Goal: Find specific page/section

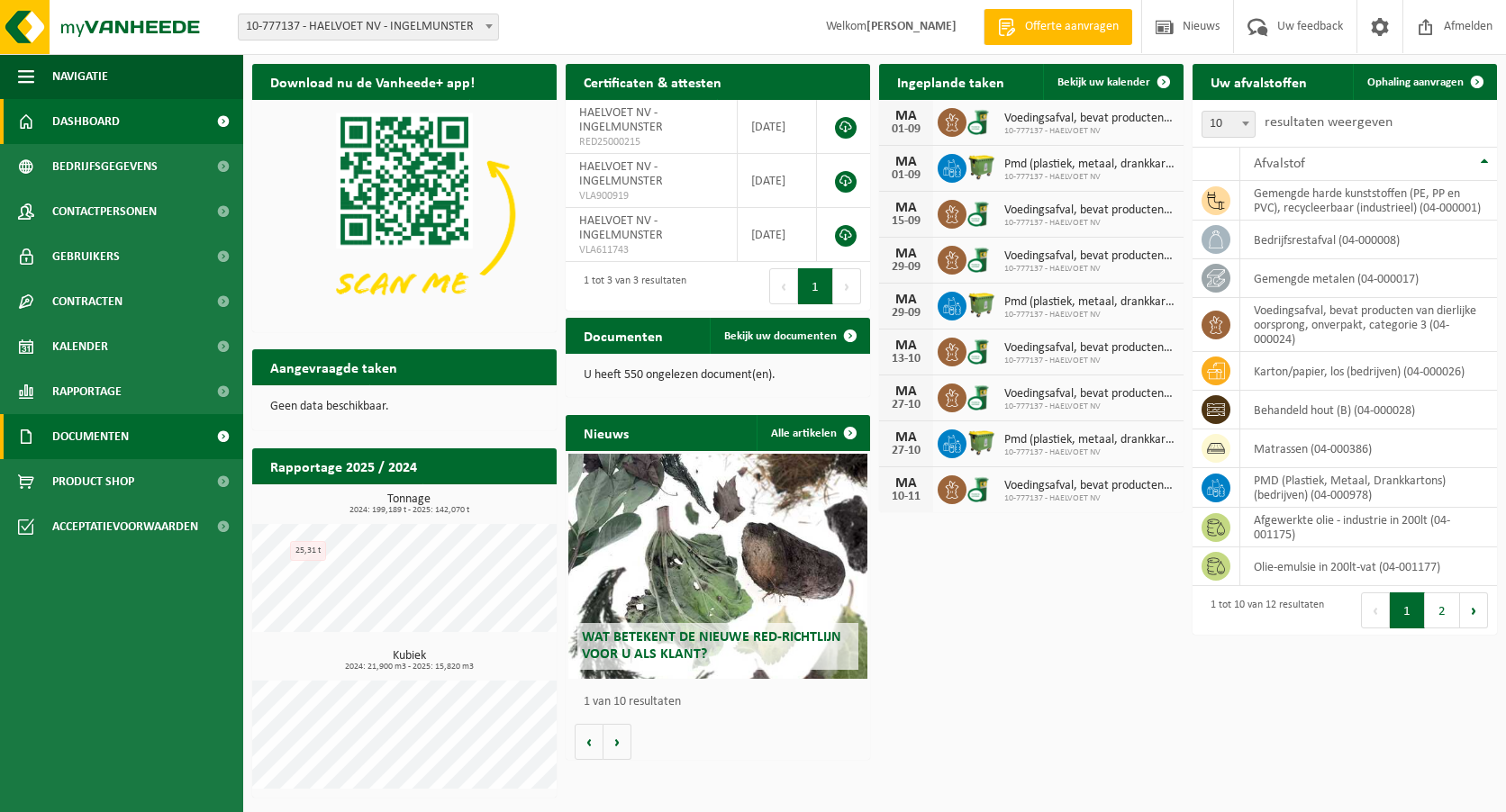
click at [83, 449] on span "Documenten" at bounding box center [90, 437] width 76 height 45
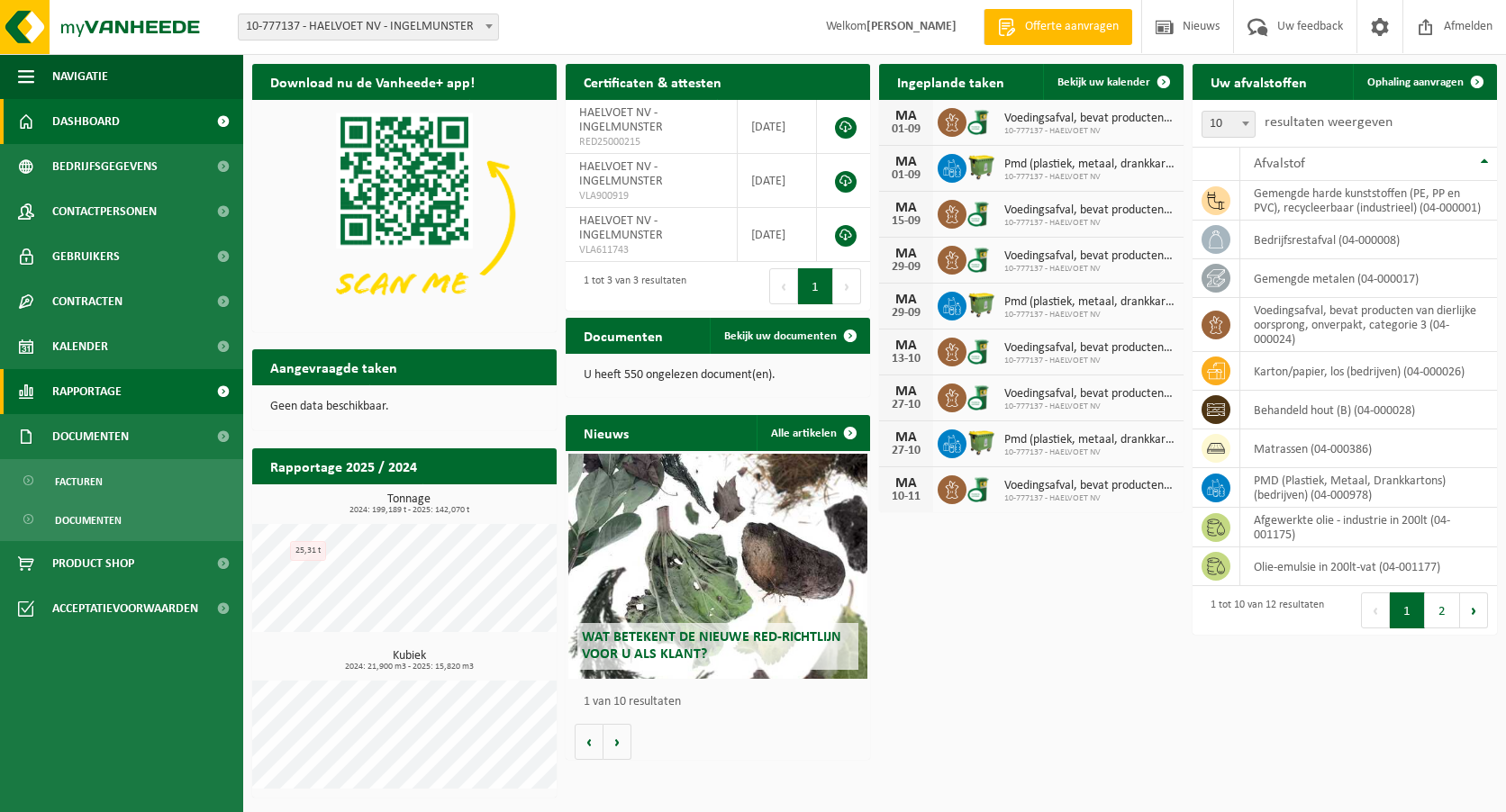
click at [92, 385] on span "Rapportage" at bounding box center [86, 392] width 70 height 45
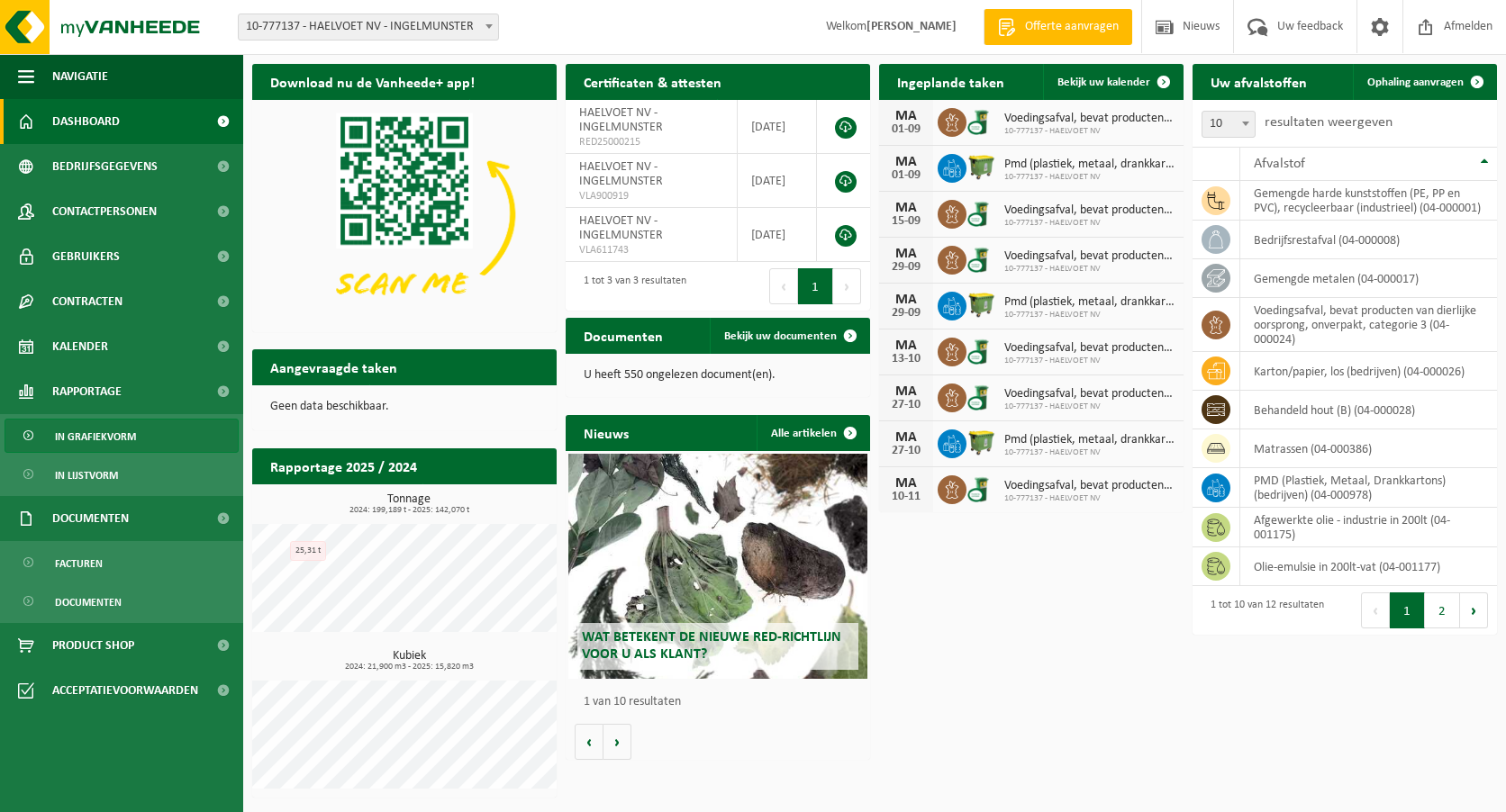
click at [84, 434] on span "In grafiekvorm" at bounding box center [95, 436] width 81 height 34
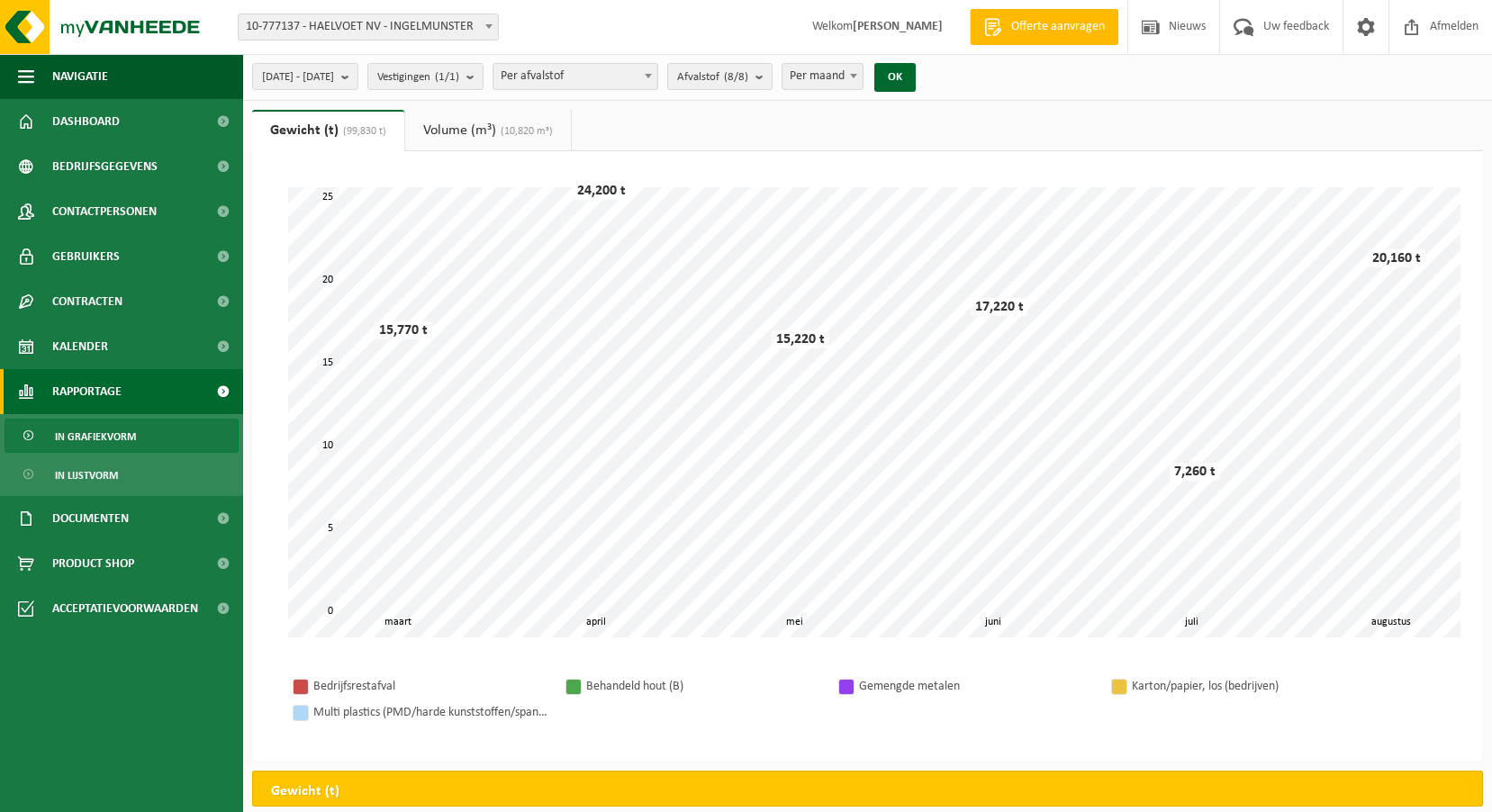
click at [863, 79] on span at bounding box center [853, 75] width 18 height 24
select select "1"
click at [916, 76] on button "OK" at bounding box center [895, 76] width 41 height 28
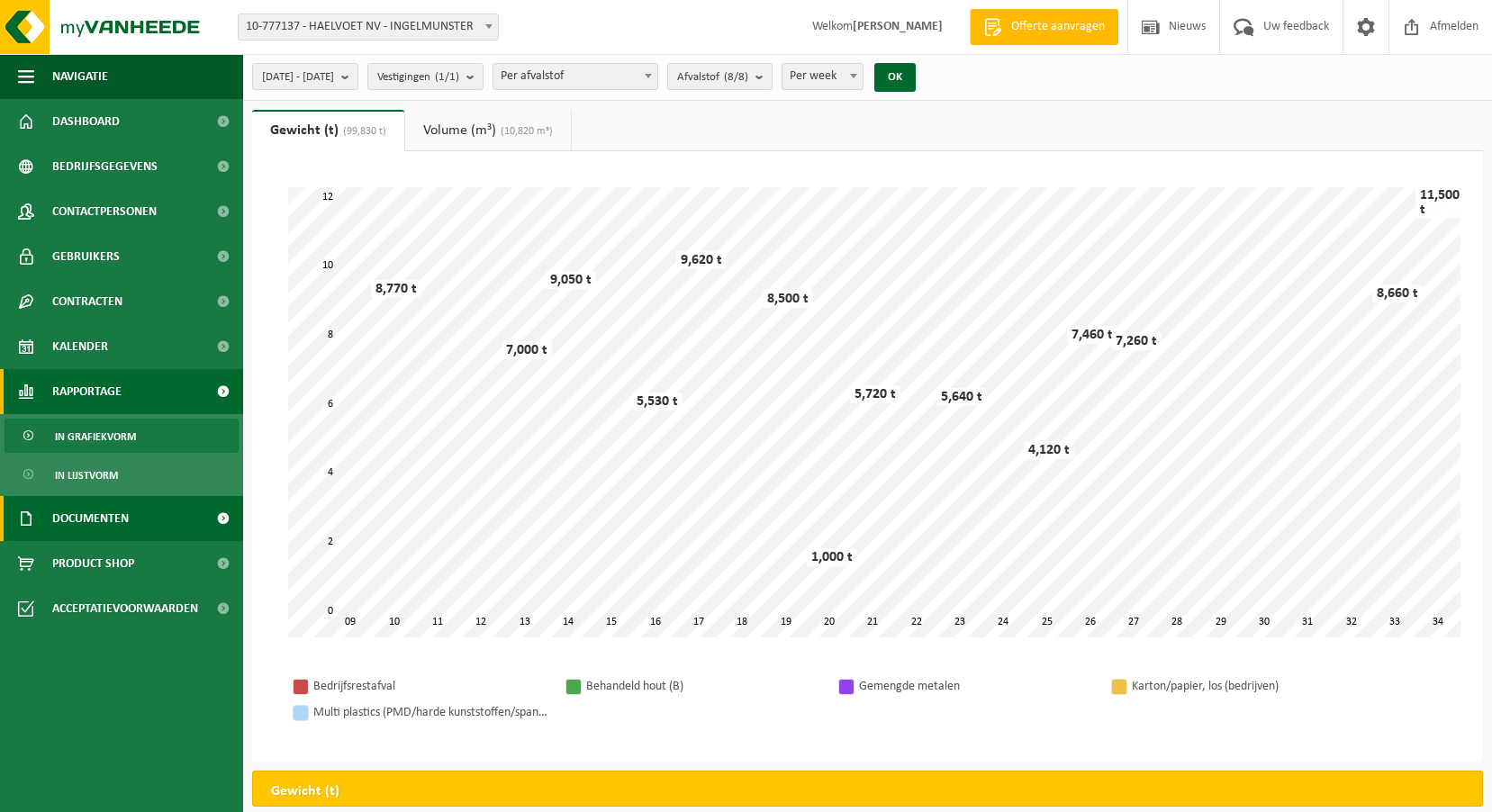
click at [107, 515] on span "Documenten" at bounding box center [90, 519] width 76 height 45
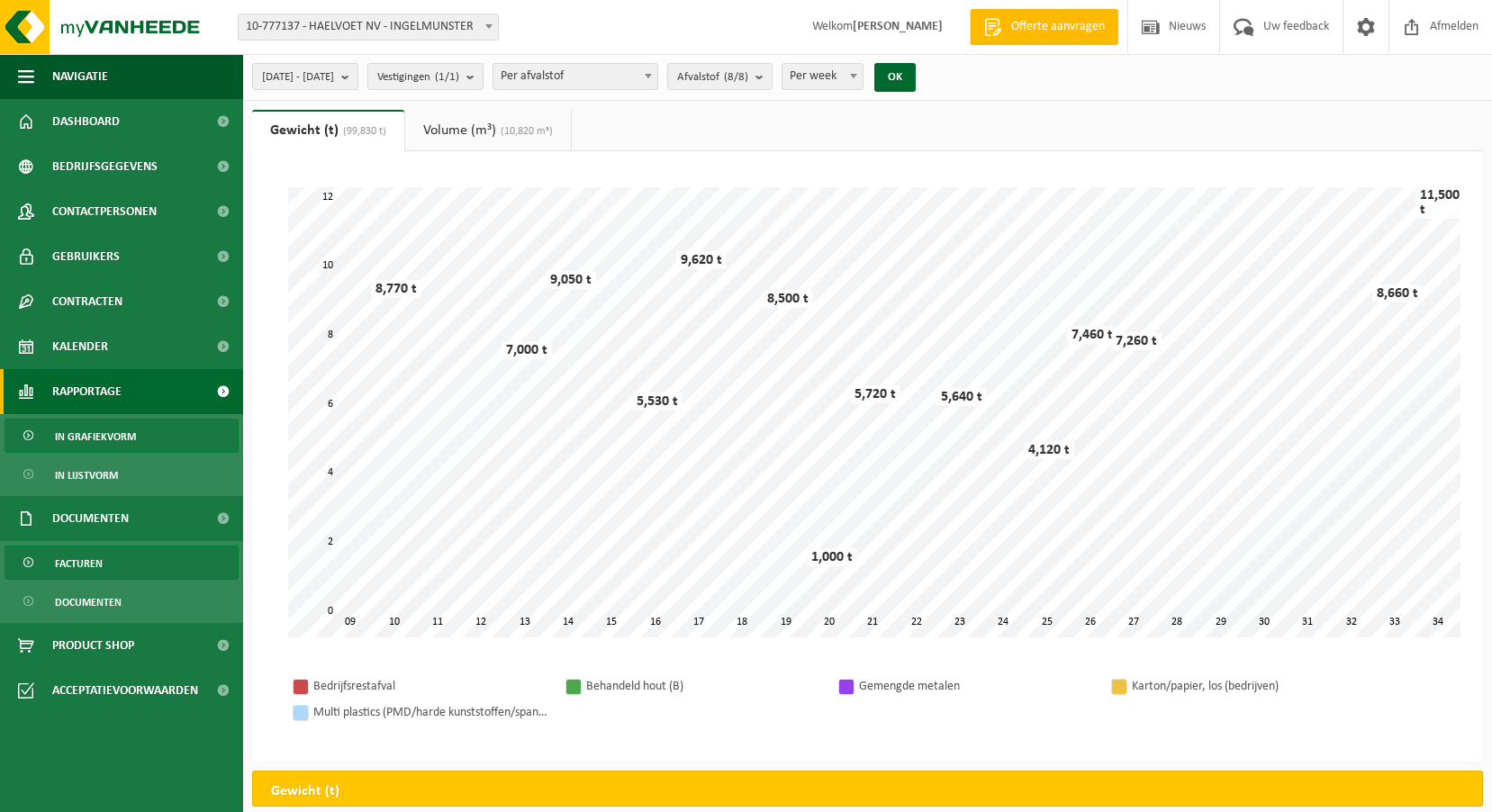
click at [80, 554] on span "Facturen" at bounding box center [78, 563] width 48 height 34
